Goal: Contribute content

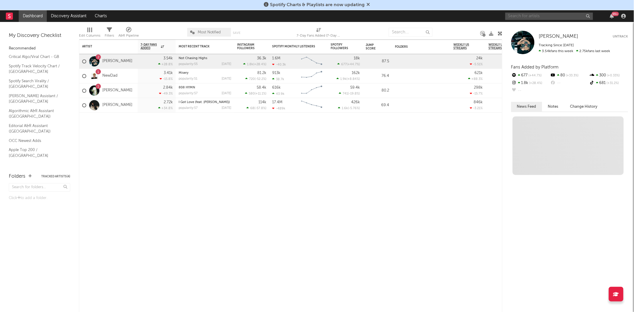
click at [556, 15] on input "text" at bounding box center [549, 16] width 88 height 7
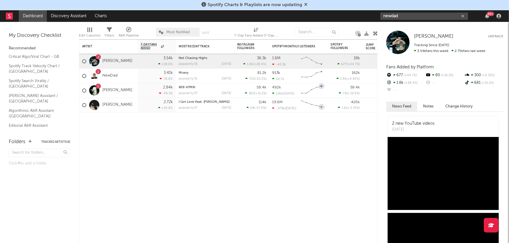
type input "newdad"
click at [302, 125] on div at bounding box center [298, 122] width 58 height 18
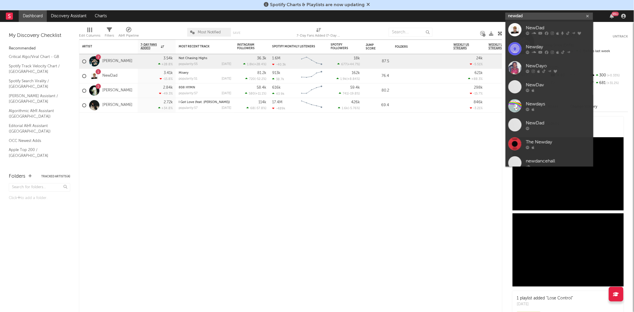
click at [548, 15] on input "newdad" at bounding box center [549, 16] width 88 height 7
click at [540, 26] on div "NewDad" at bounding box center [558, 27] width 64 height 7
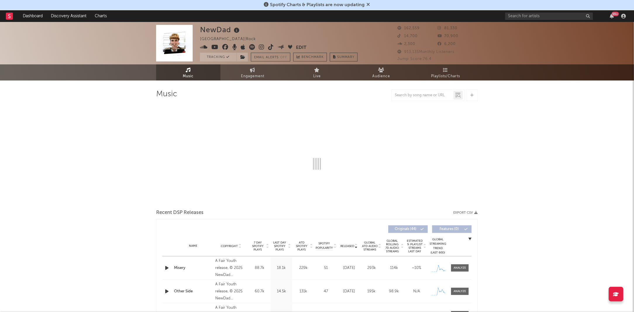
select select "6m"
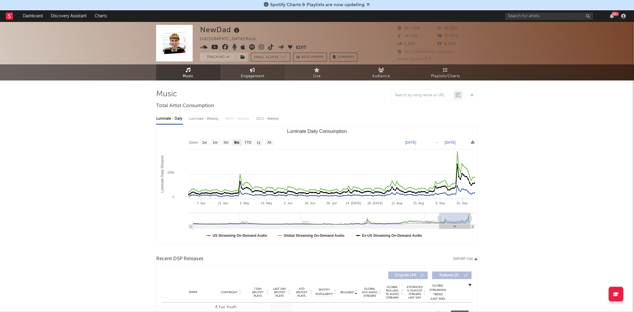
click at [262, 70] on link "Engagement" at bounding box center [253, 72] width 64 height 16
select select "1w"
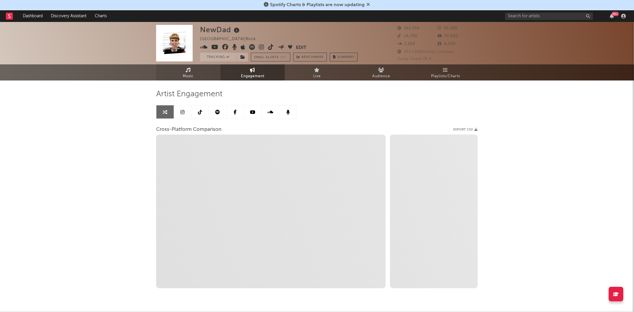
click at [187, 76] on span "Music" at bounding box center [188, 76] width 11 height 7
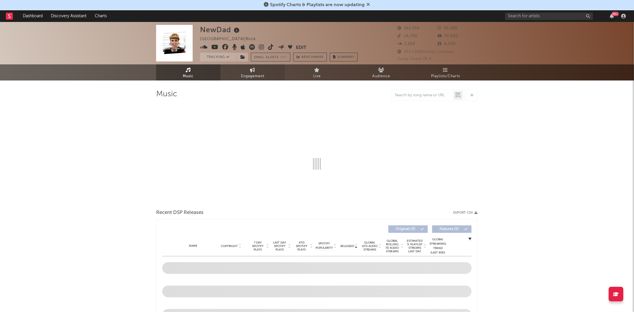
click at [252, 70] on icon at bounding box center [252, 70] width 5 height 5
select select "1w"
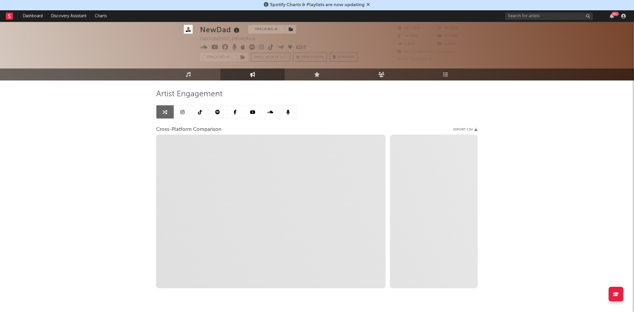
scroll to position [17, 0]
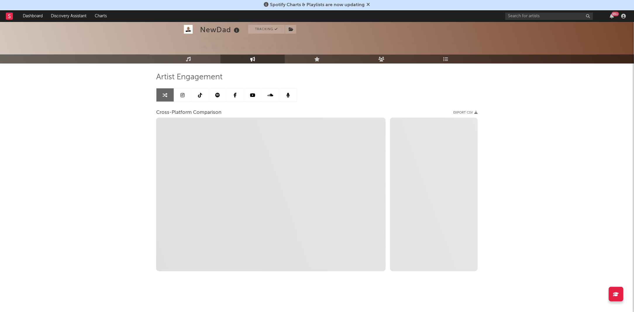
select select "1m"
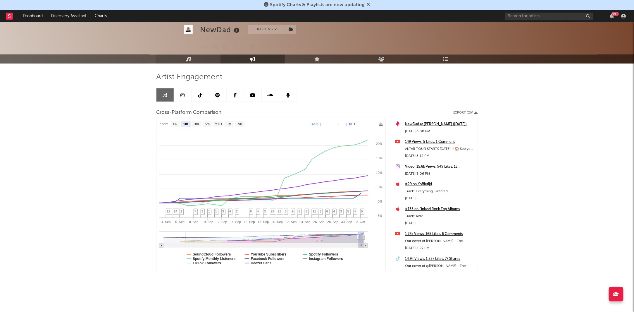
click at [197, 58] on link "Music" at bounding box center [188, 59] width 64 height 9
select select "6m"
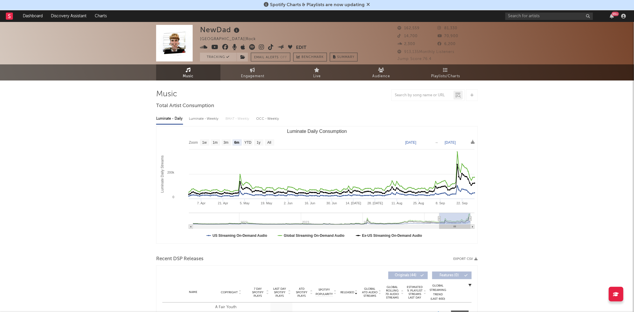
click at [272, 48] on icon at bounding box center [271, 47] width 6 height 6
click at [378, 75] on span "Audience" at bounding box center [382, 76] width 18 height 7
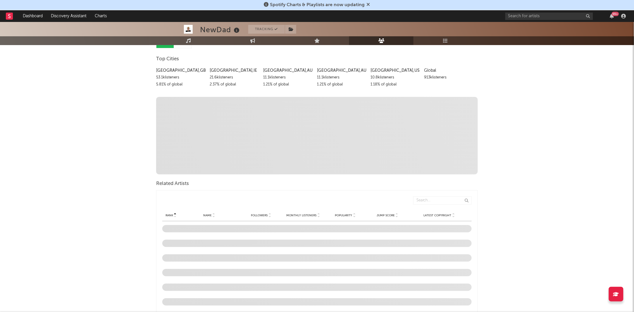
scroll to position [4, 0]
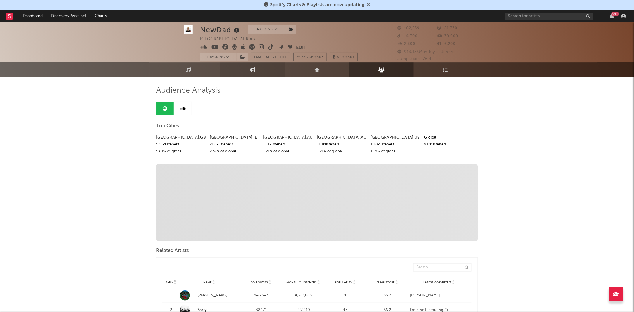
click at [254, 72] on icon at bounding box center [252, 69] width 5 height 5
select select "1m"
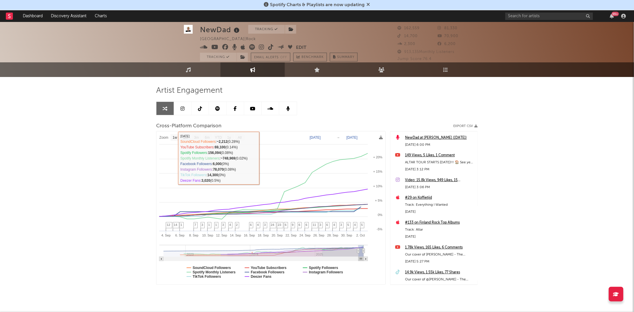
click at [178, 108] on link at bounding box center [183, 108] width 18 height 13
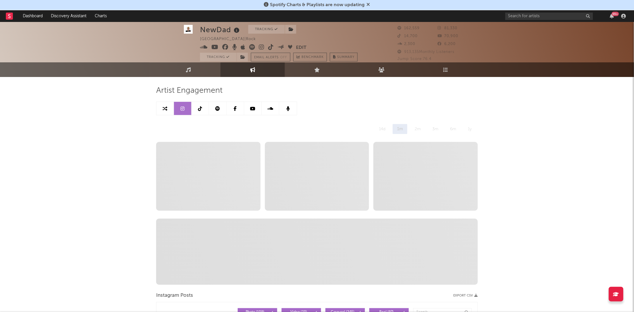
select select "6m"
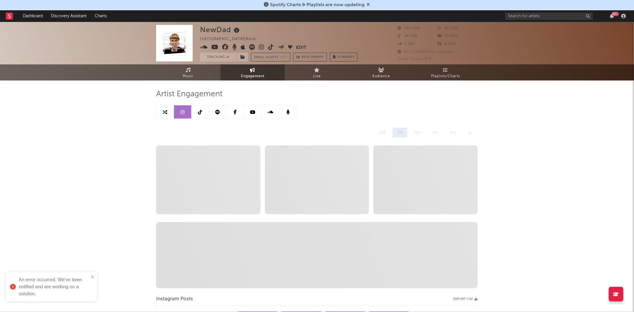
click at [255, 110] on icon at bounding box center [252, 112] width 5 height 5
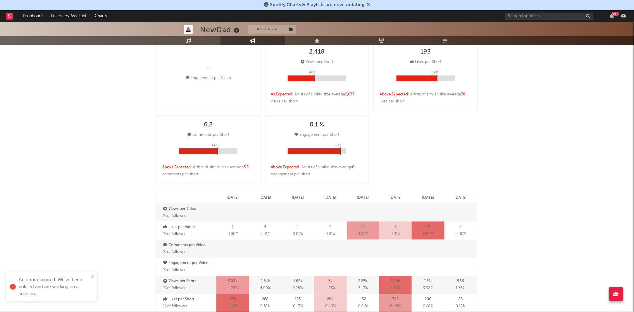
select select "6m"
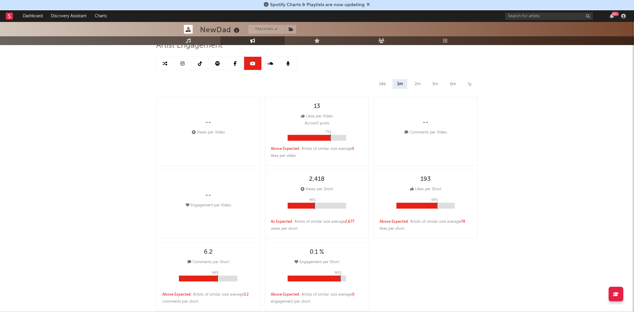
scroll to position [32, 0]
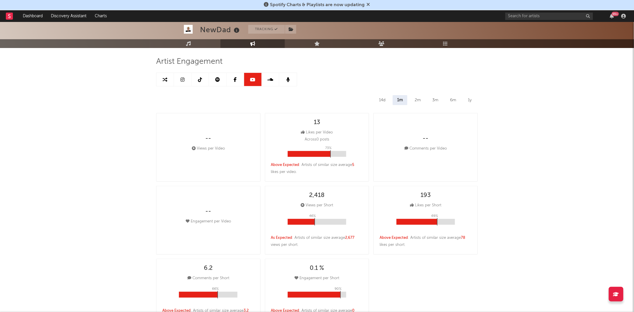
click at [196, 75] on link at bounding box center [201, 79] width 18 height 13
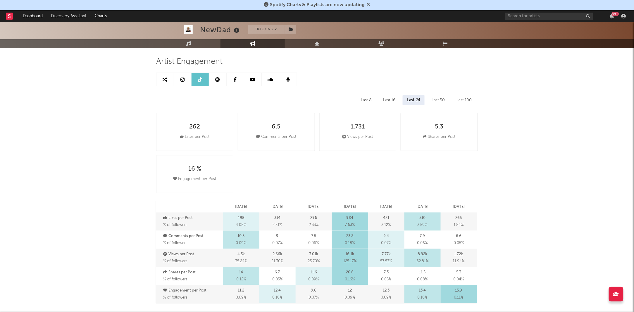
select select "6m"
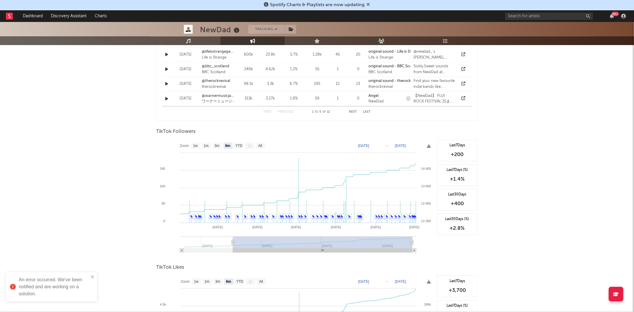
scroll to position [511, 0]
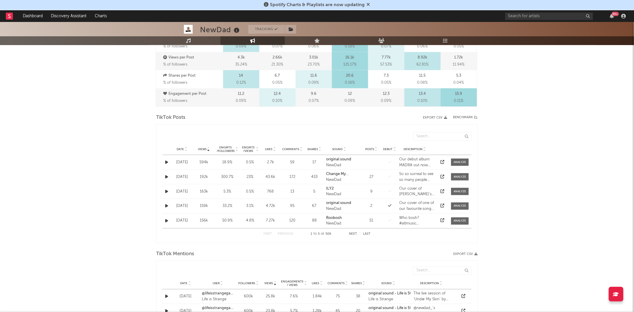
scroll to position [219, 0]
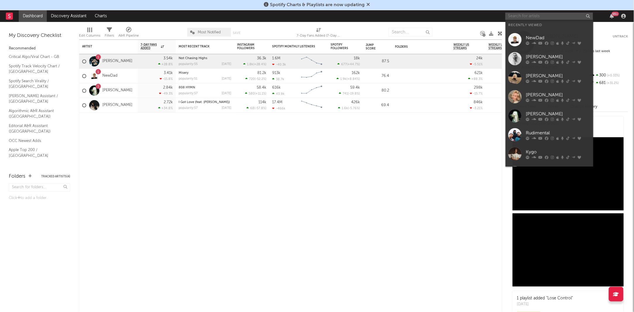
click at [525, 16] on input "text" at bounding box center [549, 16] width 88 height 7
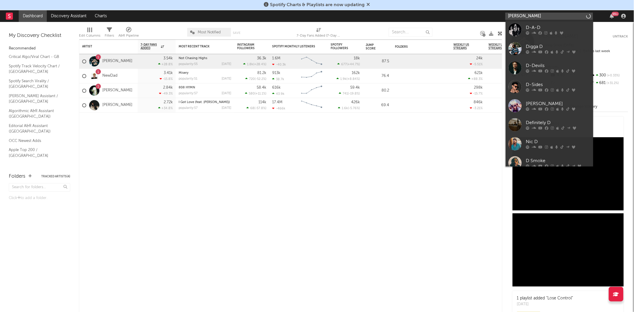
type input "[PERSON_NAME]"
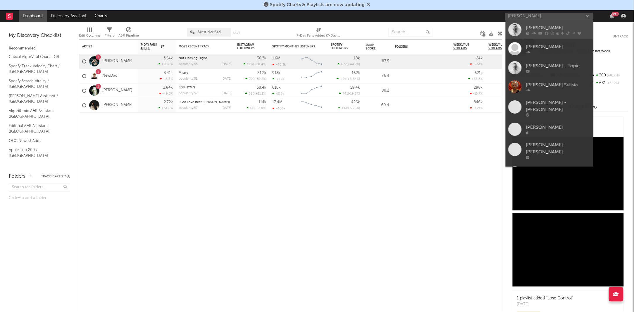
click at [527, 30] on div "[PERSON_NAME]" at bounding box center [558, 27] width 64 height 7
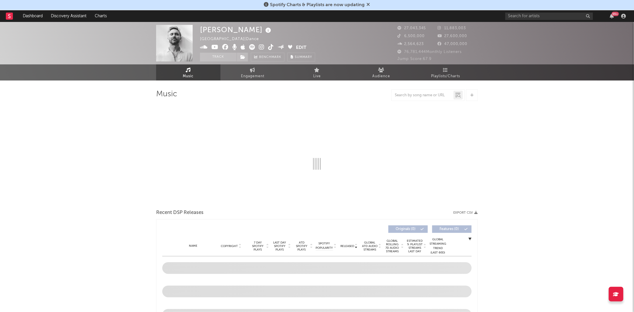
select select "6m"
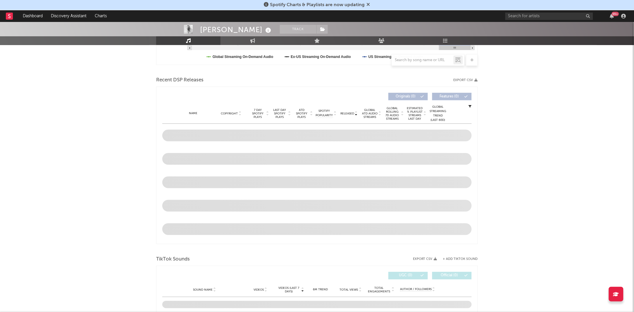
scroll to position [194, 0]
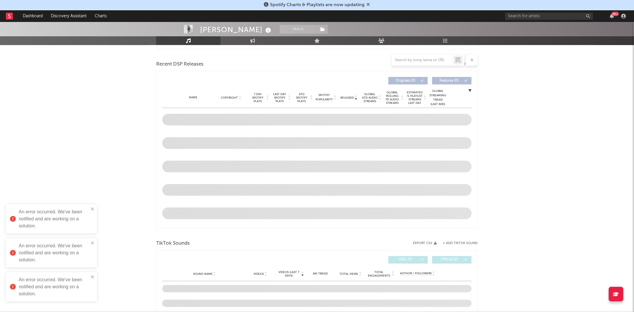
click at [457, 242] on button "+ Add TikTok Sound" at bounding box center [460, 243] width 35 height 3
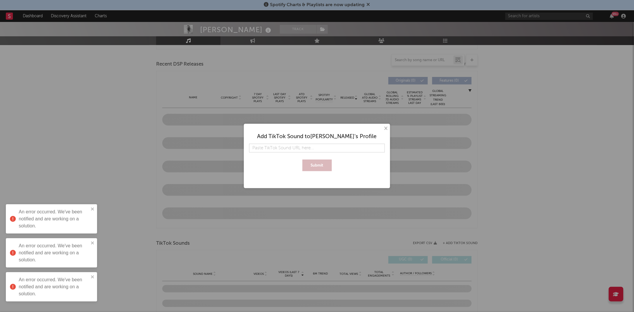
click at [304, 147] on input "text" at bounding box center [317, 148] width 136 height 9
type input "https://www.tiktok.com/music/Gone-Gone-Gone-7556621822219061264?is_from_webapp=…"
click at [302, 159] on button "Submit" at bounding box center [317, 165] width 30 height 12
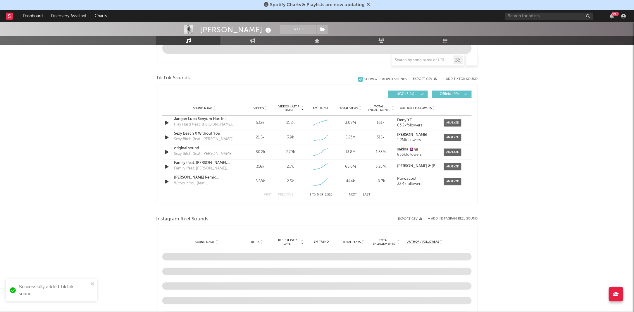
scroll to position [356, 0]
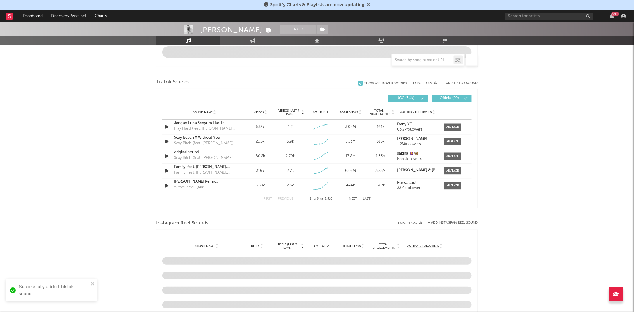
click at [474, 61] on div at bounding box center [472, 60] width 12 height 12
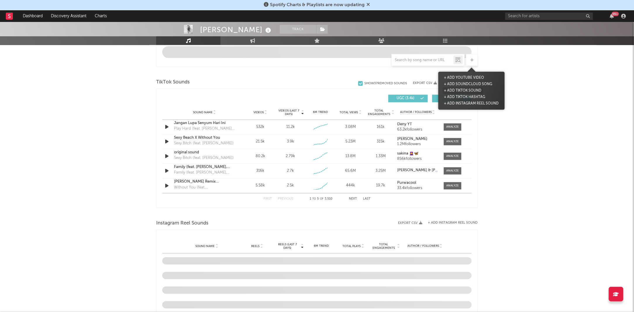
click at [459, 89] on button "+ Add TikTok Sound" at bounding box center [463, 90] width 40 height 6
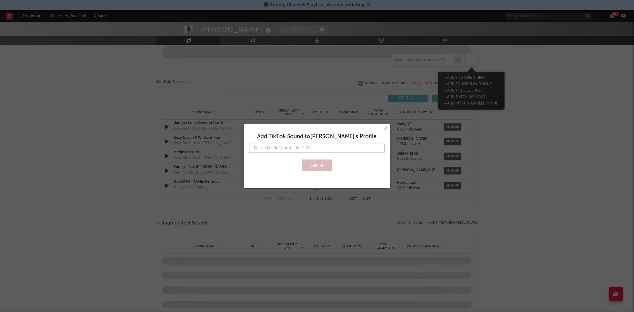
click at [319, 144] on input "text" at bounding box center [317, 148] width 136 height 9
paste input "https://www.tiktok.com/music/Gone-Gone-Gone-7555945457102571536?is_from_webapp=…"
type input "https://www.tiktok.com/music/Gone-Gone-Gone-7555945457102571536?is_from_webapp=…"
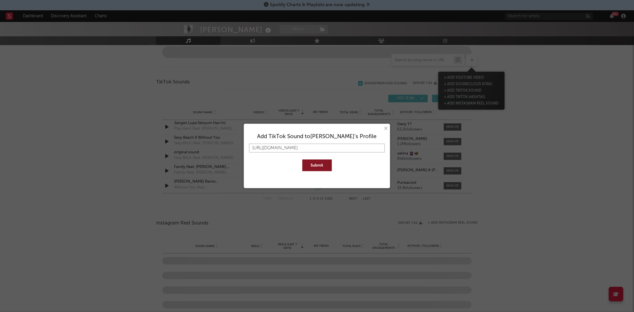
type input "https://www.tiktok.com/music/Gone-Gone-Gone-7555945457102571536?is_from_webapp=…"
click at [318, 168] on button "Submit" at bounding box center [317, 165] width 30 height 12
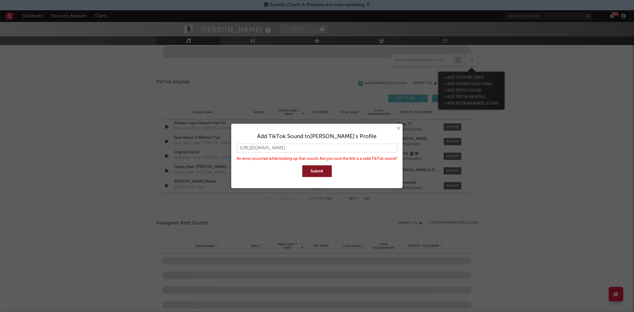
click at [399, 128] on button "×" at bounding box center [398, 128] width 6 height 6
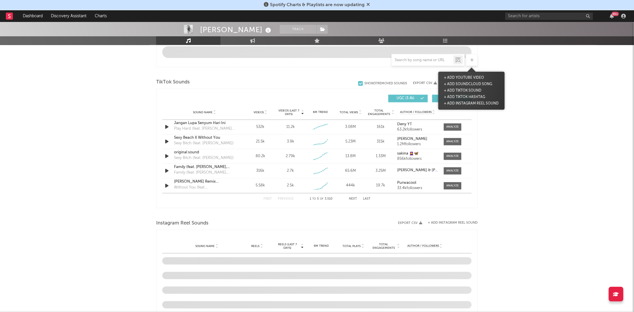
click at [509, 122] on div "David Guetta Track France | Dance Edit Track Benchmark Summary 27,043,345 11,88…" at bounding box center [317, 96] width 634 height 860
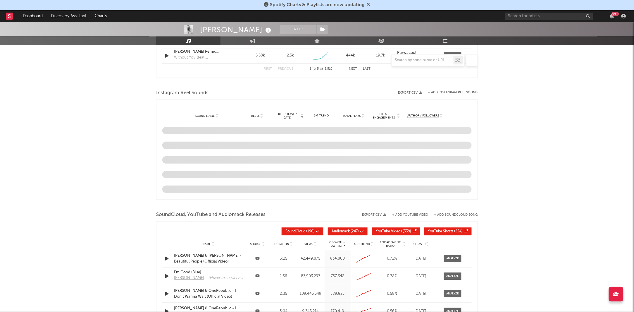
scroll to position [485, 0]
click at [450, 93] on button "+ Add Instagram Reel Sound" at bounding box center [453, 92] width 50 height 3
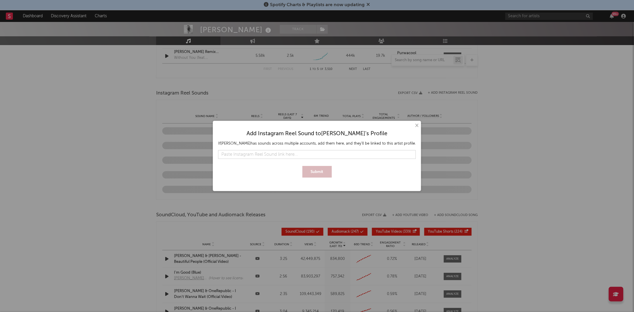
click at [306, 154] on input "text" at bounding box center [317, 154] width 198 height 9
type input "https://www.instagram.com/reels/audio/1479617199857501?igsh=bm92eW51ejlqYm4x"
click at [316, 179] on div "Add Instagram Reel Sound to David Guetta 's Profile If David Guetta has sounds …" at bounding box center [317, 152] width 202 height 56
click at [315, 169] on button "Submit" at bounding box center [317, 172] width 30 height 12
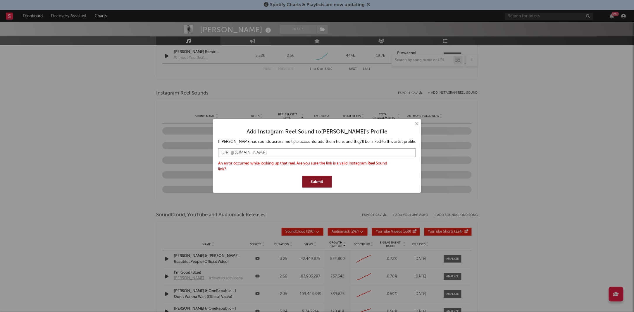
click at [366, 152] on input "https://www.instagram.com/reels/audio/1479617199857501?igsh=bm92eW51ejlqYm4x" at bounding box center [317, 152] width 198 height 9
drag, startPoint x: 400, startPoint y: 152, endPoint x: 162, endPoint y: 152, distance: 238.1
click at [162, 152] on div "× Add Instagram Reel Sound to David Guetta 's Profile If David Guetta has sound…" at bounding box center [317, 156] width 634 height 312
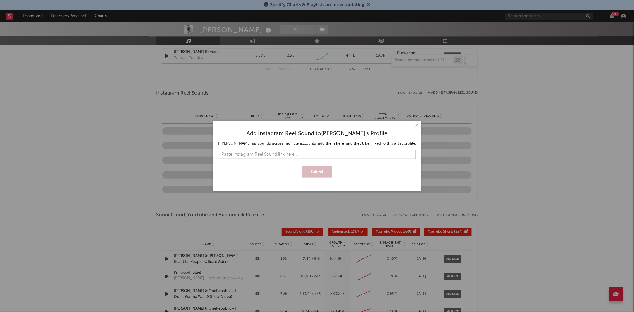
paste input "https://www.instagram.com/reels/audio/1479617199857501?igsh=bm92eW51ejlqYm4x"
type input "https://www.instagram.com/reels/audio/1479617199857501?igsh=bm92eW51ejlqYm4x"
click at [413, 125] on button "×" at bounding box center [416, 125] width 6 height 6
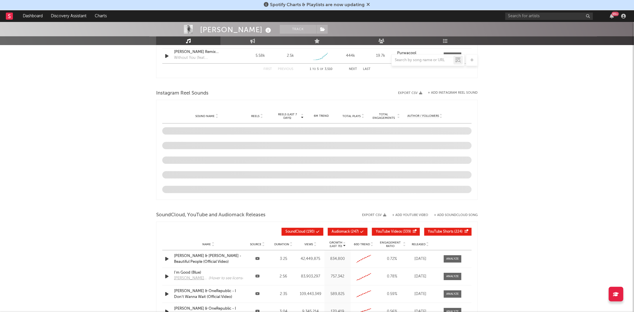
click at [466, 92] on button "+ Add Instagram Reel Sound" at bounding box center [453, 92] width 50 height 3
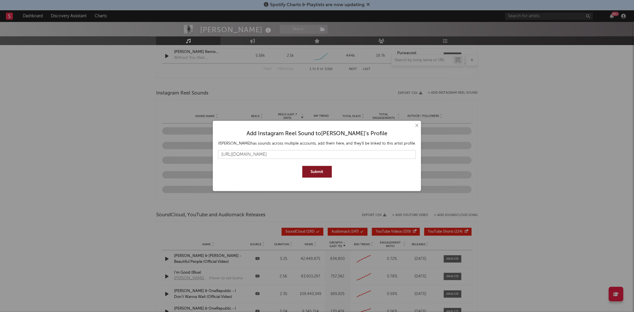
drag, startPoint x: 404, startPoint y: 154, endPoint x: 201, endPoint y: 156, distance: 203.0
click at [201, 156] on div "× Add Instagram Reel Sound to David Guetta 's Profile If David Guetta has sound…" at bounding box center [317, 156] width 634 height 312
type input "https://www.instagram.com/reels/audio/1479617199857501?igsh=bm92eW51ejlqYm4x"
click at [313, 173] on button "Submit" at bounding box center [317, 172] width 30 height 12
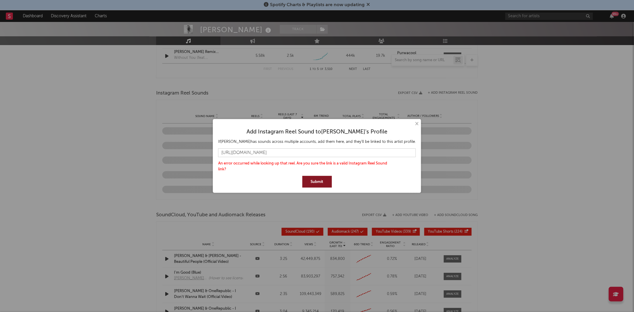
click at [413, 124] on button "×" at bounding box center [416, 123] width 6 height 6
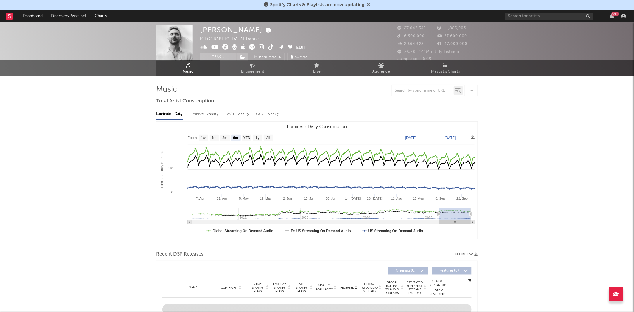
scroll to position [0, 0]
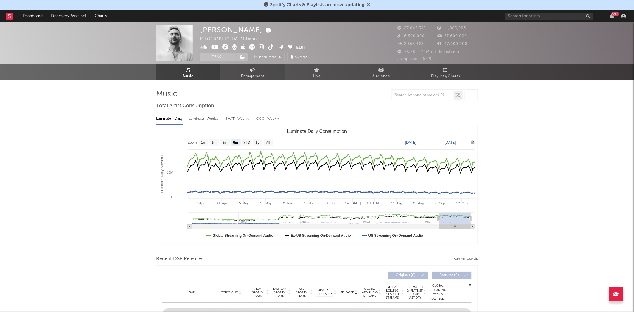
click at [253, 79] on span "Engagement" at bounding box center [252, 76] width 23 height 7
select select "1w"
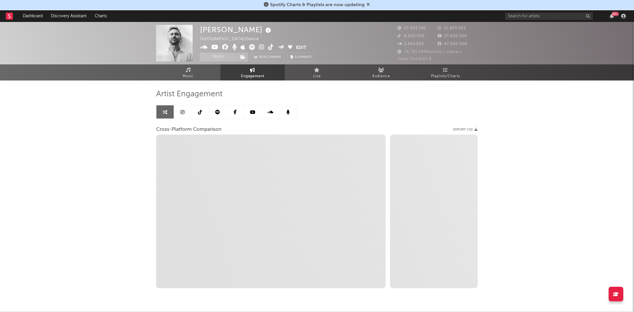
scroll to position [17, 0]
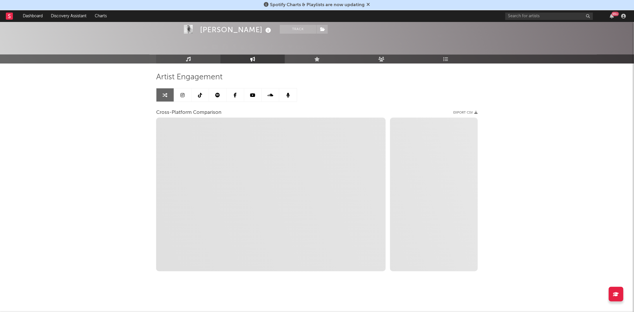
click at [196, 58] on link "Music" at bounding box center [188, 59] width 64 height 9
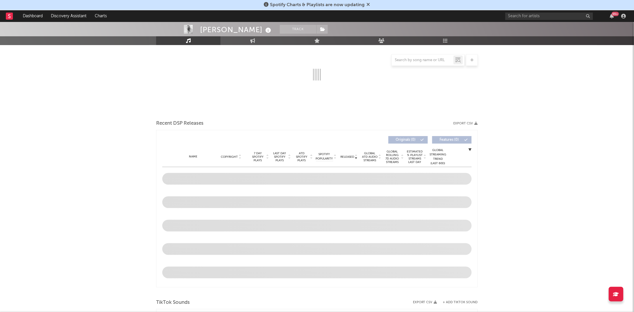
scroll to position [94, 0]
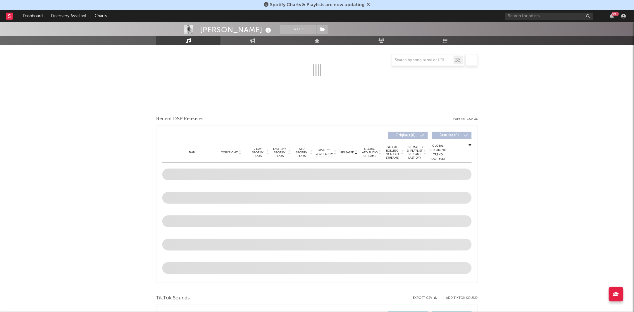
select select "6m"
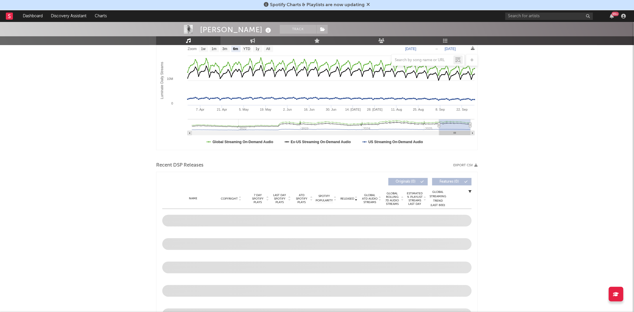
click at [472, 61] on icon at bounding box center [472, 60] width 3 height 4
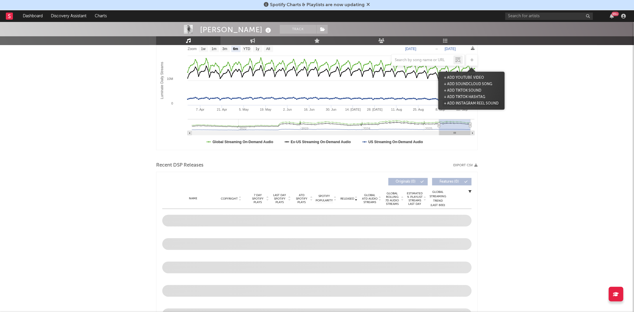
click at [471, 102] on button "+ Add Instagram Reel Sound" at bounding box center [472, 103] width 58 height 6
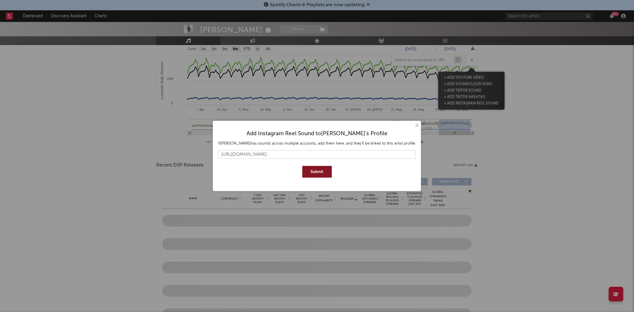
type input "https://www.instagram.com/reels/audio/1479617199857501?igsh=bm92eW51ejlqYm4x"
click at [322, 172] on button "Submit" at bounding box center [317, 172] width 30 height 12
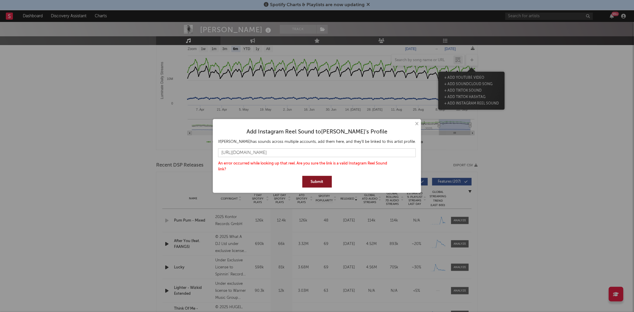
click at [413, 121] on button "×" at bounding box center [416, 123] width 6 height 6
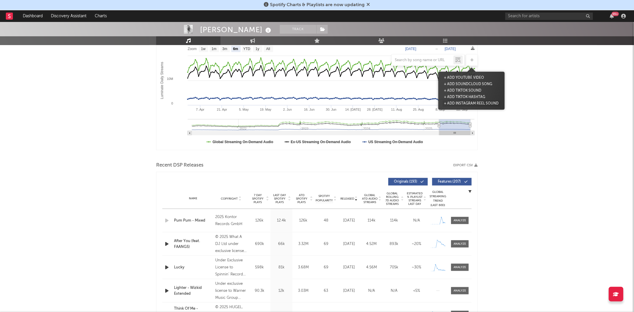
click at [473, 103] on button "+ Add Instagram Reel Sound" at bounding box center [472, 103] width 58 height 6
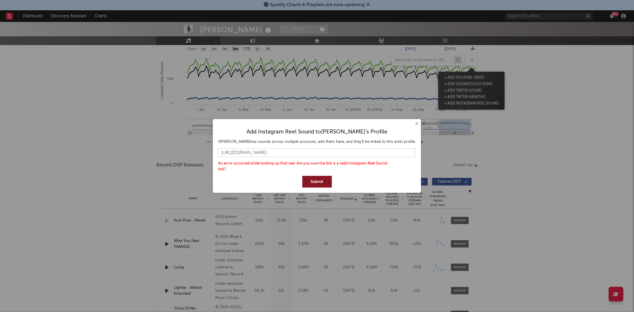
drag, startPoint x: 400, startPoint y: 152, endPoint x: 184, endPoint y: 153, distance: 215.8
click at [184, 153] on div "× Add Instagram Reel Sound to David Guetta 's Profile If David Guetta has sound…" at bounding box center [317, 156] width 634 height 312
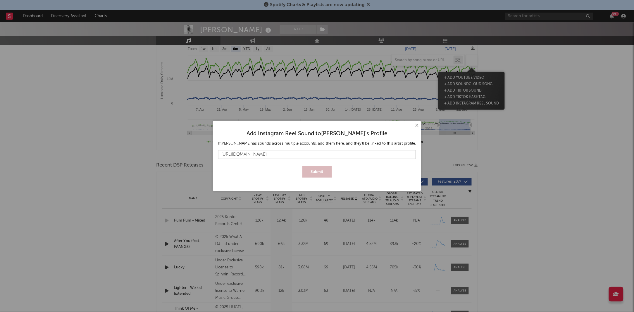
scroll to position [0, 39]
type input "https://www.instagram.com/reel/DPUZ-ONimWb/?utm_source=ig_web_copy_link&igsh=Mz…"
click at [318, 173] on button "Submit" at bounding box center [317, 172] width 30 height 12
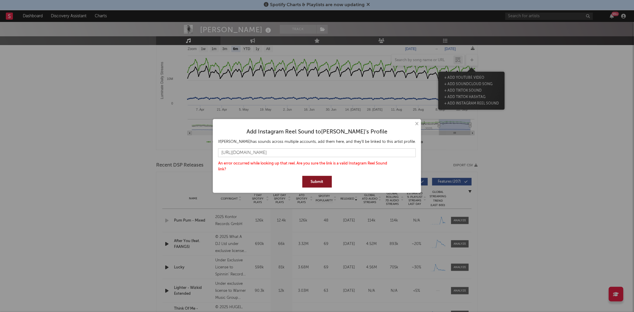
click at [413, 123] on button "×" at bounding box center [416, 123] width 6 height 6
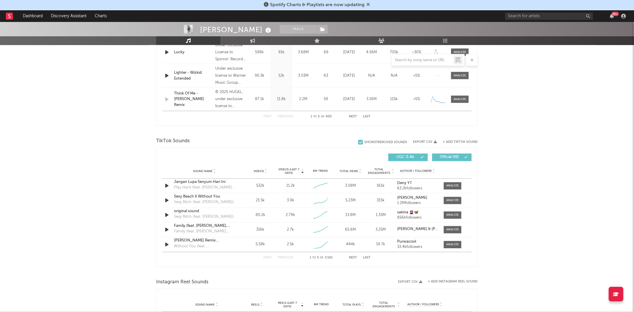
scroll to position [309, 0]
click at [463, 139] on div "+ Add TikTok Sound" at bounding box center [457, 141] width 41 height 6
click at [459, 140] on button "+ Add TikTok Sound" at bounding box center [460, 141] width 35 height 3
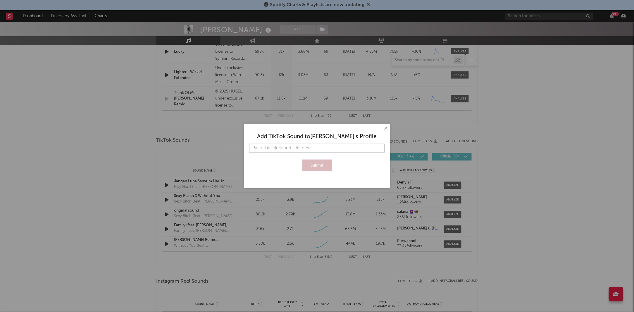
click at [294, 150] on input "text" at bounding box center [317, 148] width 136 height 9
paste input "https://www.tiktok.com/music/Gone-Gone-Gone-7555945457102571536?is_from_webapp=…"
type input "https://www.tiktok.com/music/Gone-Gone-Gone-7555945457102571536?is_from_webapp=…"
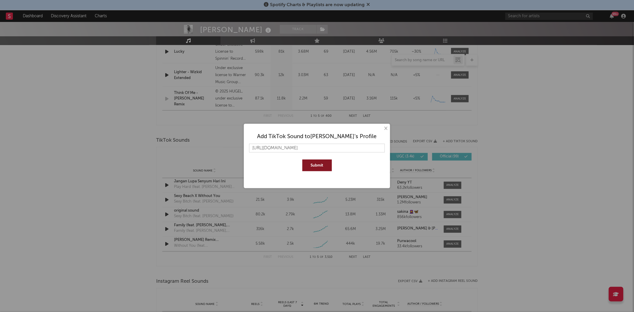
click at [324, 166] on button "Submit" at bounding box center [317, 165] width 30 height 12
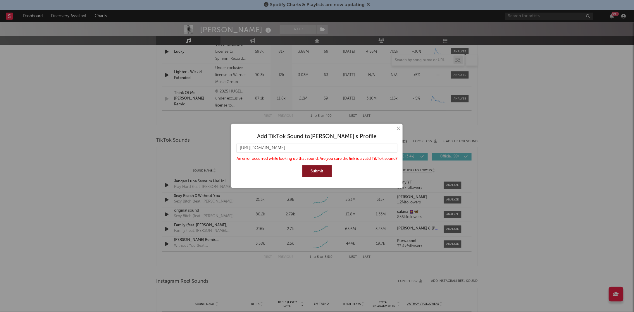
click at [399, 128] on button "×" at bounding box center [398, 128] width 6 height 6
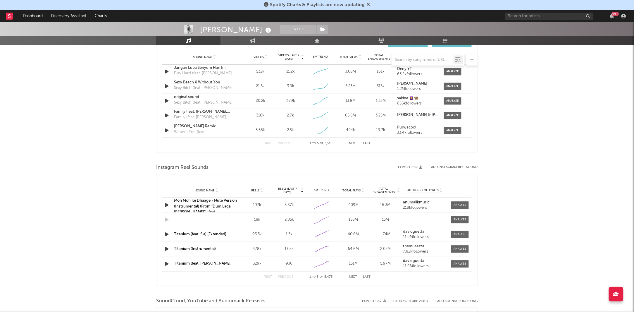
scroll to position [426, 0]
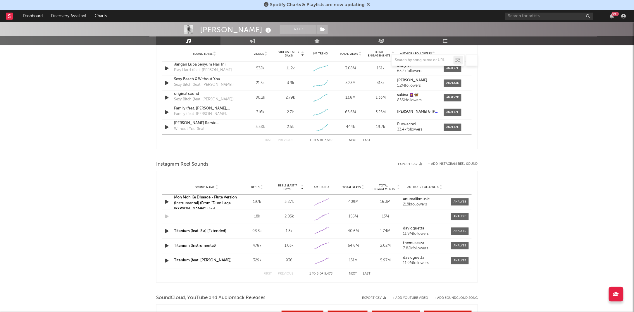
click at [466, 160] on div "Instagram Reel Sounds" at bounding box center [317, 164] width 322 height 10
click at [466, 165] on button "+ Add Instagram Reel Sound" at bounding box center [453, 163] width 50 height 3
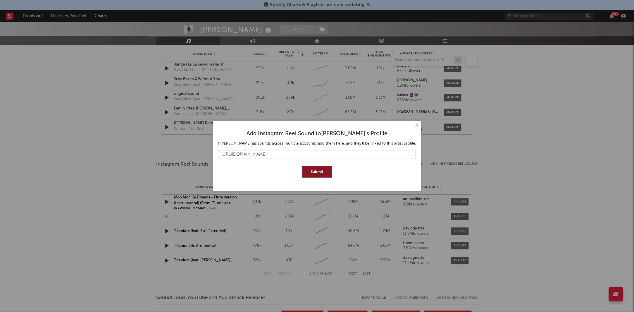
type input "https://www.instagram.com/reels/audio/1479617199857501?igsh=bm92eW51ejlqYm4x"
click at [323, 172] on button "Submit" at bounding box center [317, 172] width 30 height 12
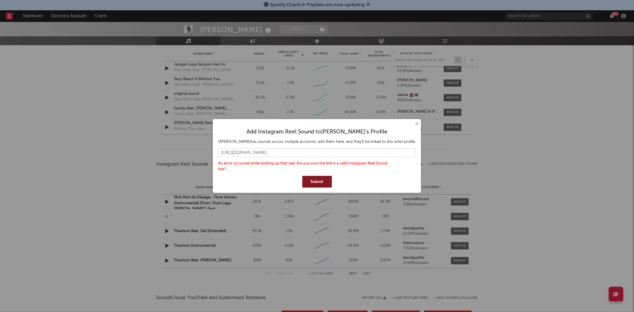
click at [413, 124] on button "×" at bounding box center [416, 123] width 6 height 6
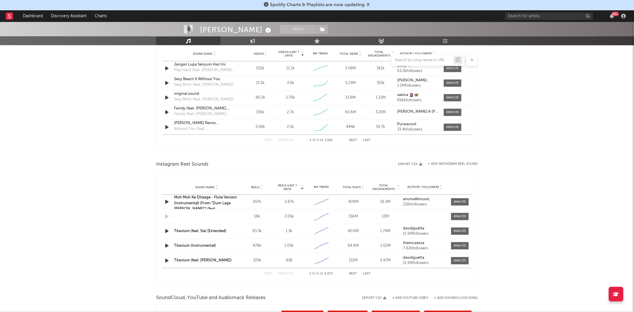
click at [496, 165] on div "David Guetta Track France | Dance Edit Track Benchmark Summary 27,043,345 11,88…" at bounding box center [317, 37] width 634 height 883
click at [459, 163] on button "+ Add Instagram Reel Sound" at bounding box center [453, 163] width 50 height 3
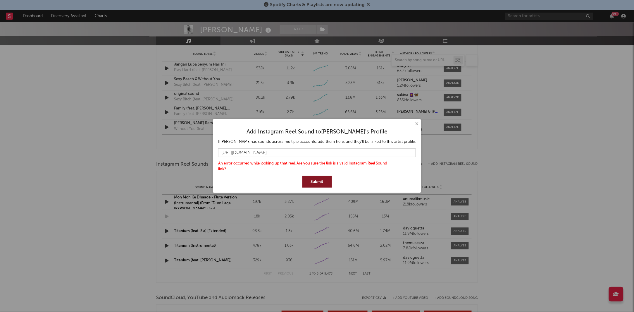
drag, startPoint x: 404, startPoint y: 153, endPoint x: 159, endPoint y: 153, distance: 245.4
click at [159, 153] on div "× Add Instagram Reel Sound to David Guetta 's Profile If David Guetta has sound…" at bounding box center [317, 156] width 634 height 312
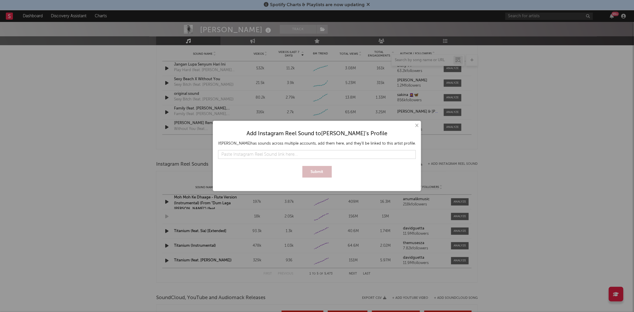
click at [413, 126] on button "×" at bounding box center [416, 125] width 6 height 6
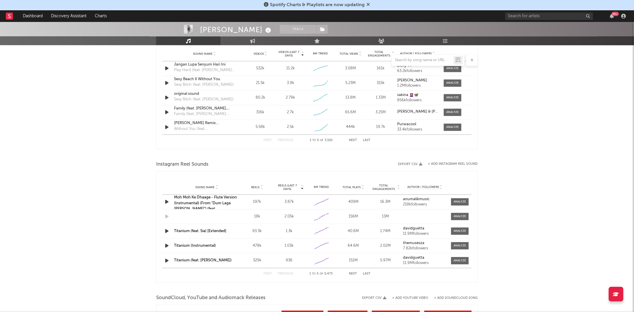
click at [502, 128] on div "David Guetta Track France | Dance Edit Track Benchmark Summary 27,043,345 11,88…" at bounding box center [317, 37] width 634 height 883
